Goal: Task Accomplishment & Management: Complete application form

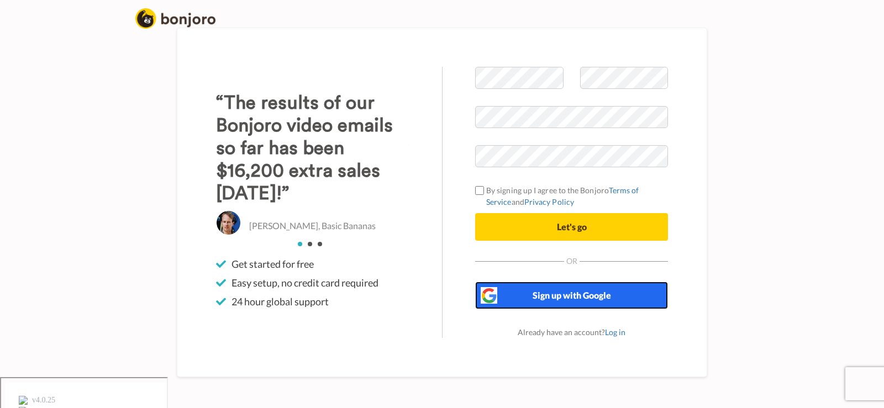
click at [555, 300] on span "Sign up with Google" at bounding box center [571, 295] width 78 height 10
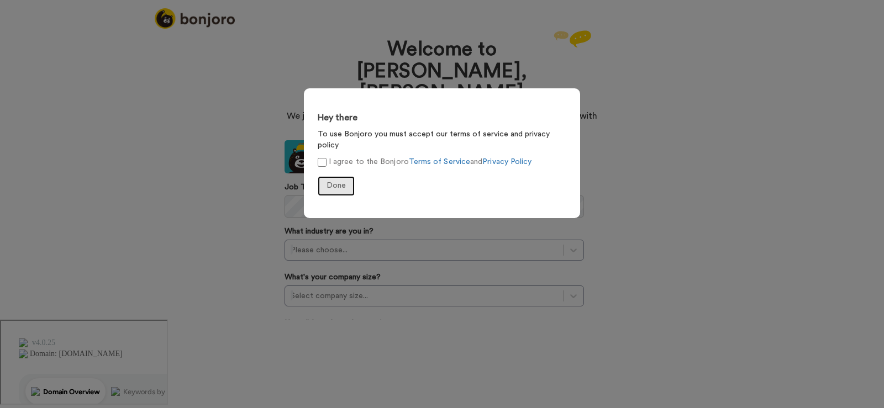
click at [331, 176] on button "Done" at bounding box center [336, 186] width 37 height 20
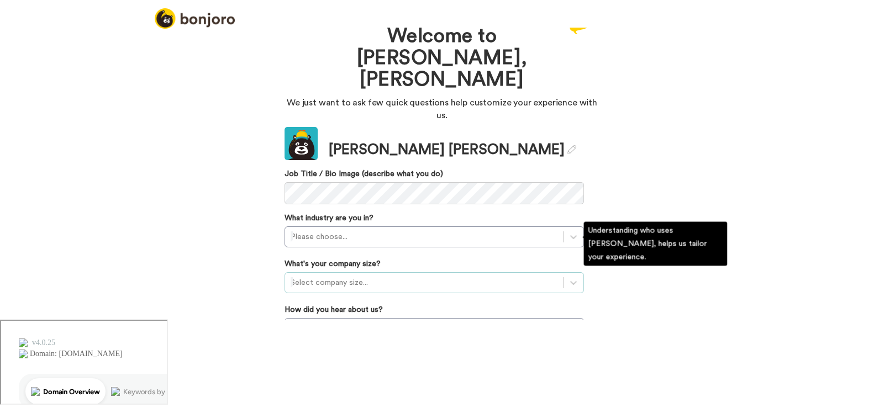
scroll to position [20, 0]
